Goal: Task Accomplishment & Management: Manage account settings

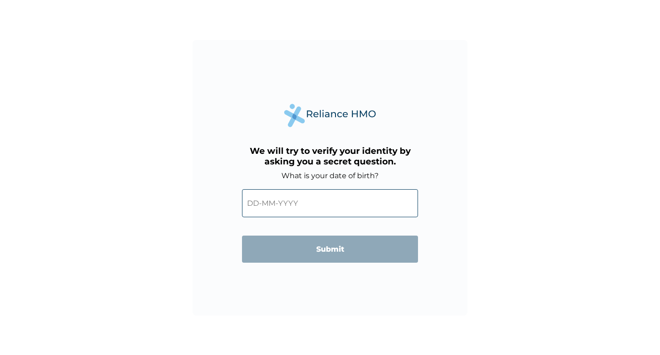
click at [258, 217] on input "text" at bounding box center [330, 203] width 176 height 28
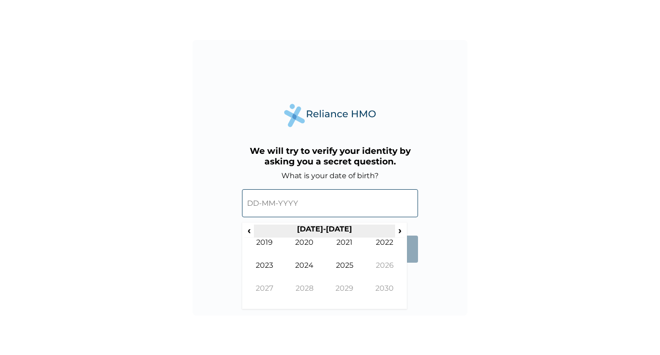
click at [329, 237] on th "2020-2029" at bounding box center [324, 230] width 141 height 13
click at [315, 237] on th "2020-2029" at bounding box center [324, 230] width 141 height 13
click at [399, 236] on span "›" at bounding box center [400, 229] width 10 height 11
click at [332, 237] on th "2030-2039" at bounding box center [324, 230] width 141 height 13
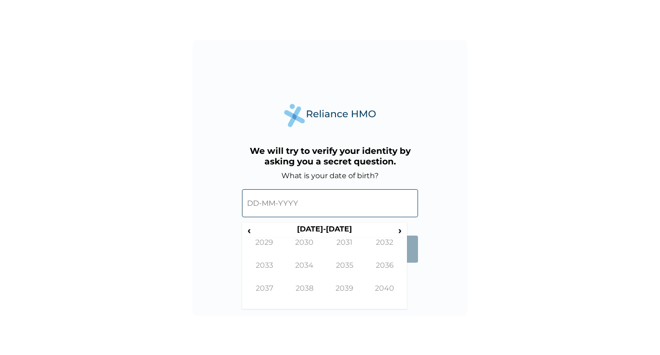
click at [410, 272] on form "What is your date of birth? ‹ 2030-2039 › 2029 2030 2031 2032 2033 2034 2035 20…" at bounding box center [330, 221] width 176 height 100
click at [249, 236] on span "‹" at bounding box center [249, 229] width 10 height 11
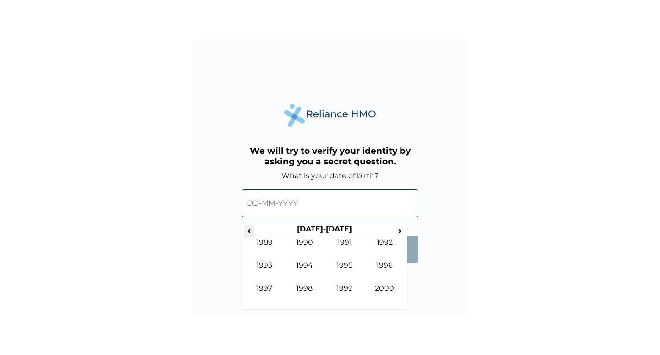
click at [249, 236] on span "‹" at bounding box center [249, 229] width 10 height 11
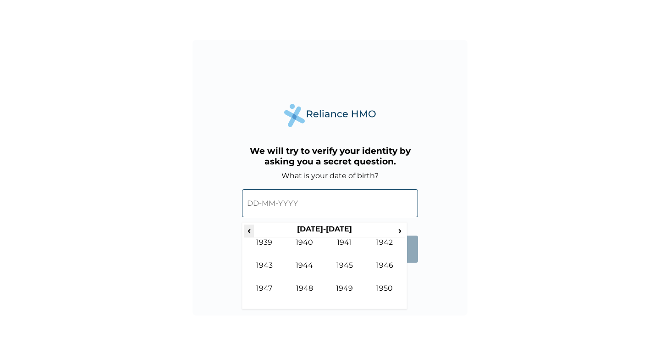
click at [249, 236] on span "‹" at bounding box center [249, 229] width 10 height 11
click at [402, 236] on span "›" at bounding box center [400, 229] width 10 height 11
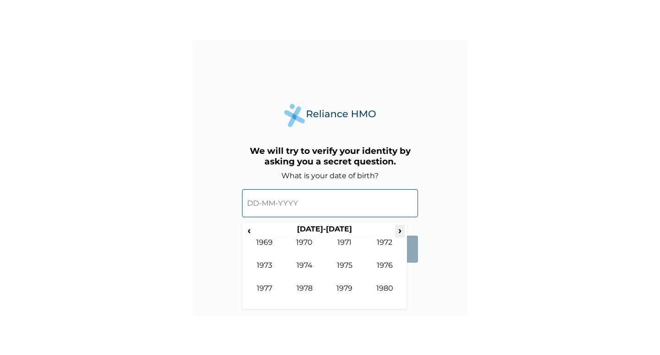
click at [402, 236] on span "›" at bounding box center [400, 229] width 10 height 11
click at [267, 306] on td "1987" at bounding box center [264, 294] width 40 height 23
click at [309, 306] on td "Oct" at bounding box center [305, 294] width 40 height 23
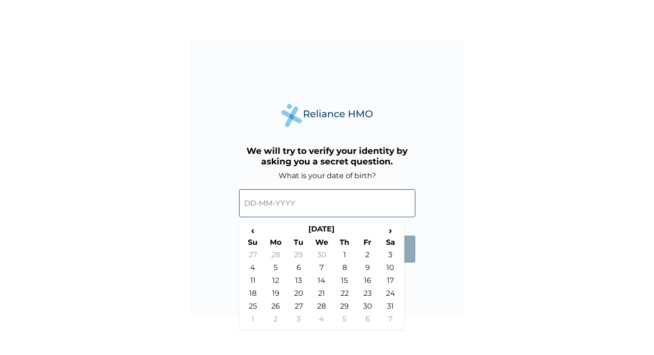
click at [367, 263] on td "2" at bounding box center [367, 256] width 23 height 13
type input "02-10-1987"
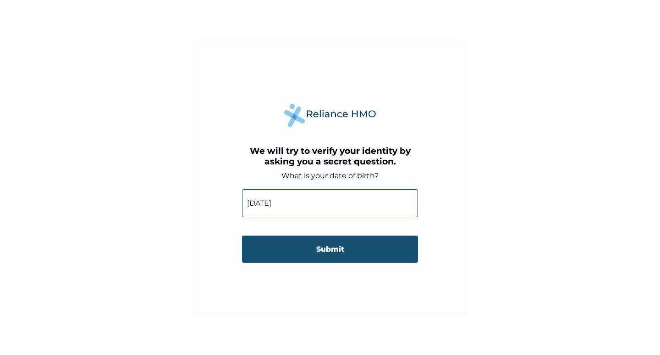
click at [331, 262] on input "Submit" at bounding box center [330, 248] width 176 height 27
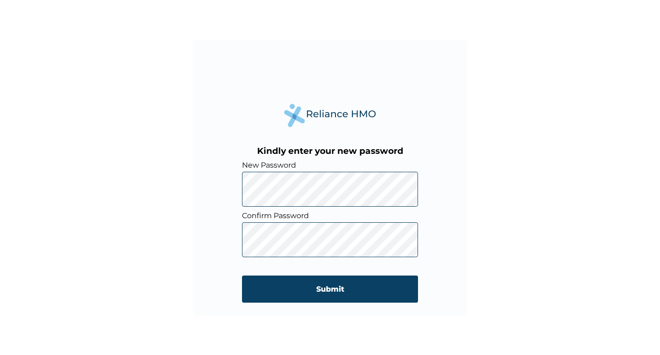
click input "Submit" at bounding box center [330, 288] width 176 height 27
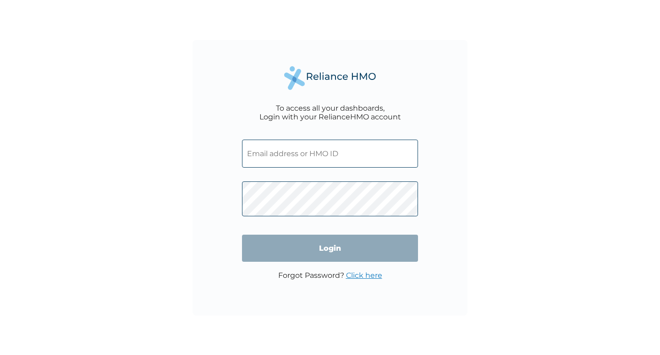
click at [301, 158] on input "text" at bounding box center [330, 153] width 176 height 28
type input "Isihaka.yayale@galaxybackbone.com.ng"
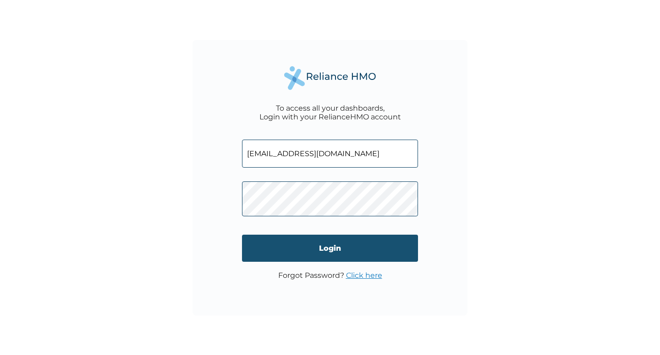
click at [332, 257] on input "Login" at bounding box center [330, 247] width 176 height 27
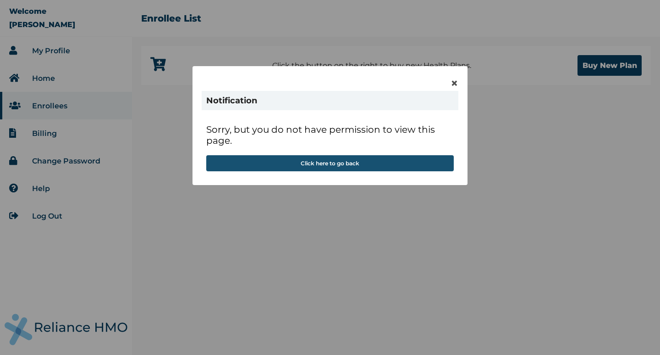
click at [351, 171] on button "Click here to go back" at bounding box center [330, 163] width 248 height 16
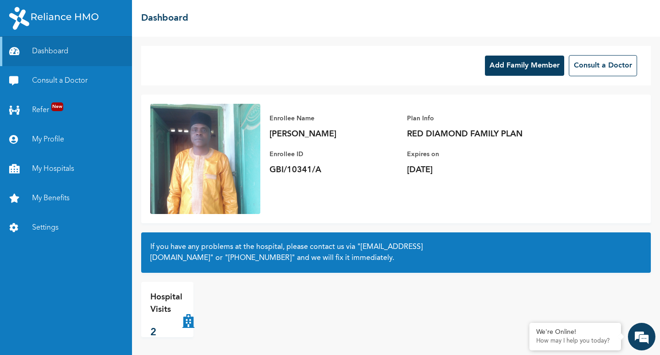
scroll to position [0, 0]
